Goal: Complete application form

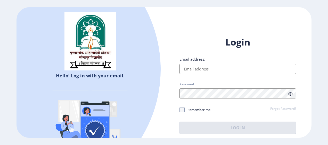
click at [186, 77] on div "Login Email address: Password: Remember me Forgot Password? Log In" at bounding box center [237, 85] width 116 height 98
click at [185, 79] on div "Login Email address: Password: Remember me Forgot Password? Log In" at bounding box center [237, 85] width 116 height 98
click at [188, 72] on input "Email address:" at bounding box center [237, 69] width 116 height 10
type input "[EMAIL_ADDRESS][DOMAIN_NAME]"
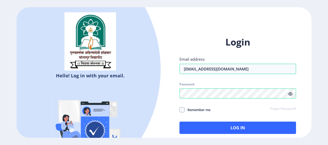
click at [192, 108] on span "Remember me" at bounding box center [197, 110] width 26 height 6
click at [179, 110] on input "Remember me" at bounding box center [179, 110] width 0 height 0
checkbox input "true"
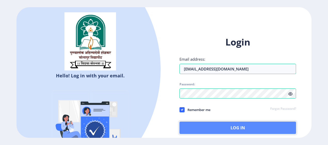
click at [191, 129] on button "Log In" at bounding box center [237, 128] width 116 height 12
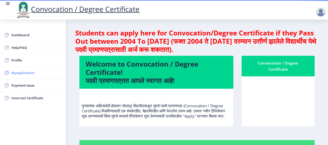
click at [23, 75] on span "Myapplication" at bounding box center [36, 73] width 50 height 6
